Goal: Find specific page/section: Find specific page/section

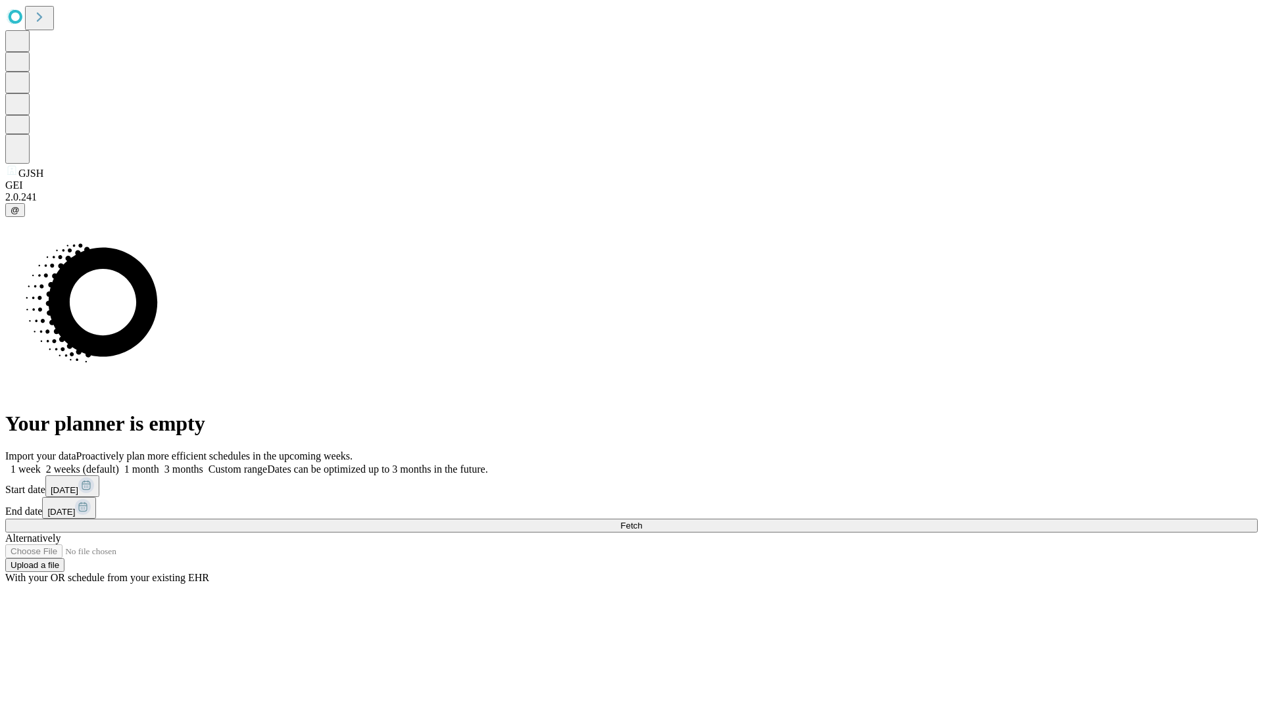
click at [642, 521] on span "Fetch" at bounding box center [631, 526] width 22 height 10
